Goal: Information Seeking & Learning: Learn about a topic

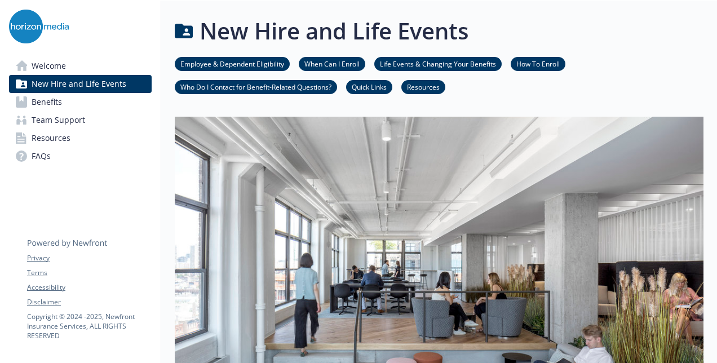
scroll to position [0, 8]
click at [66, 101] on link "Benefits" at bounding box center [80, 102] width 143 height 18
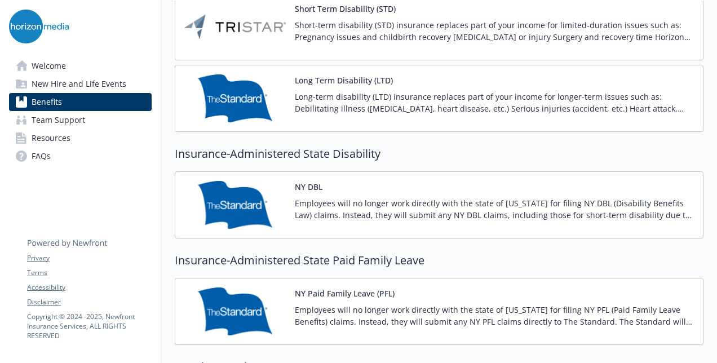
scroll to position [988, 8]
